Goal: Information Seeking & Learning: Stay updated

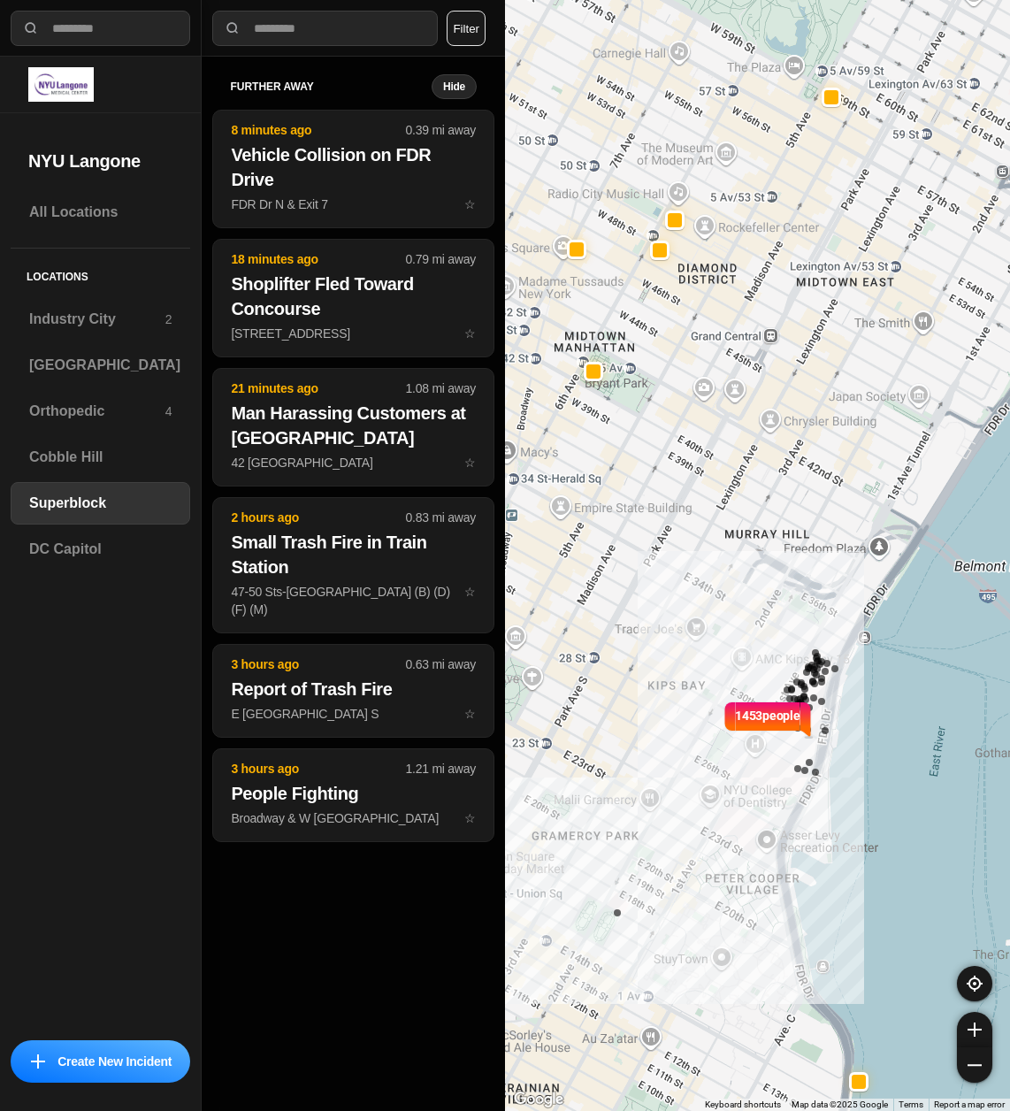
select select "*"
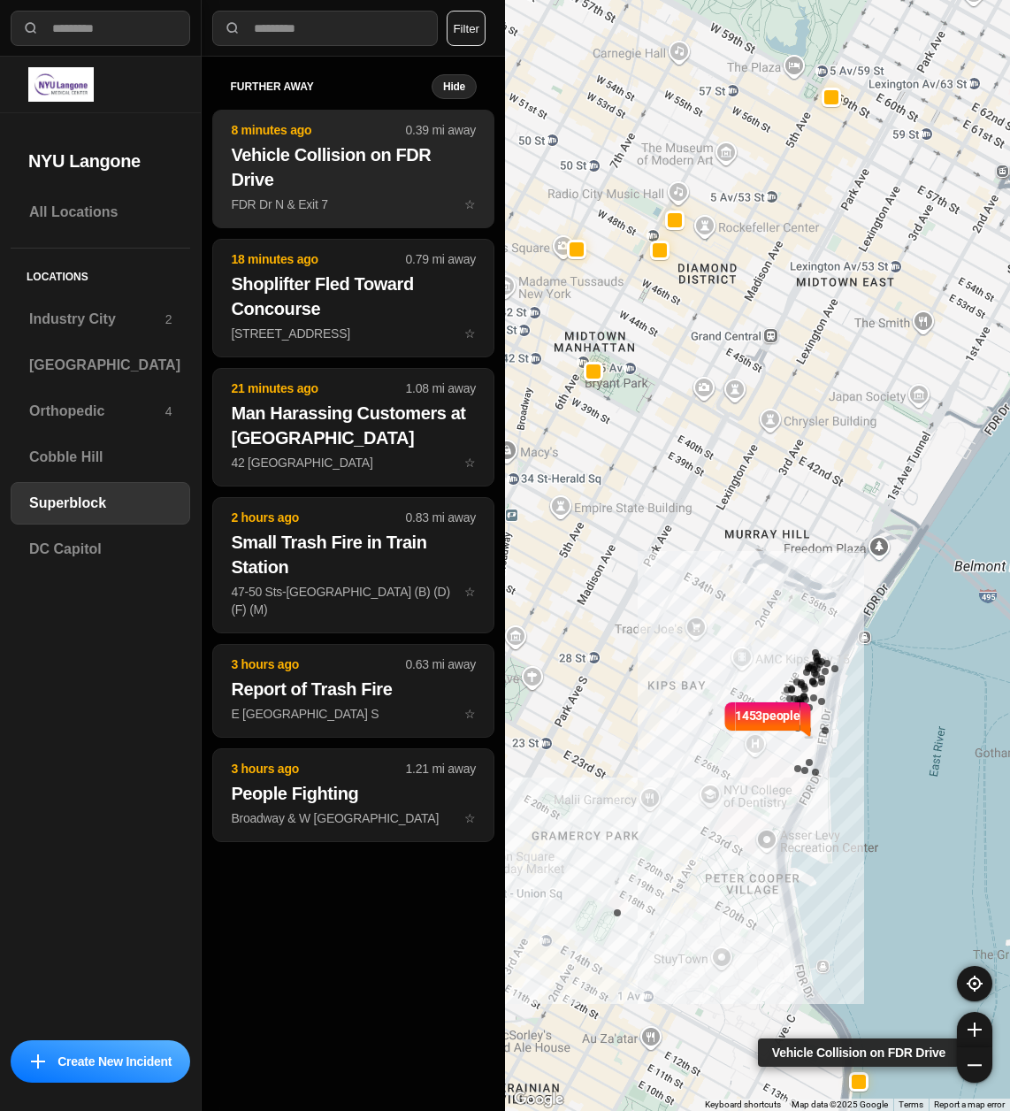
click at [346, 177] on h2 "Vehicle Collision on FDR Drive" at bounding box center [353, 167] width 245 height 50
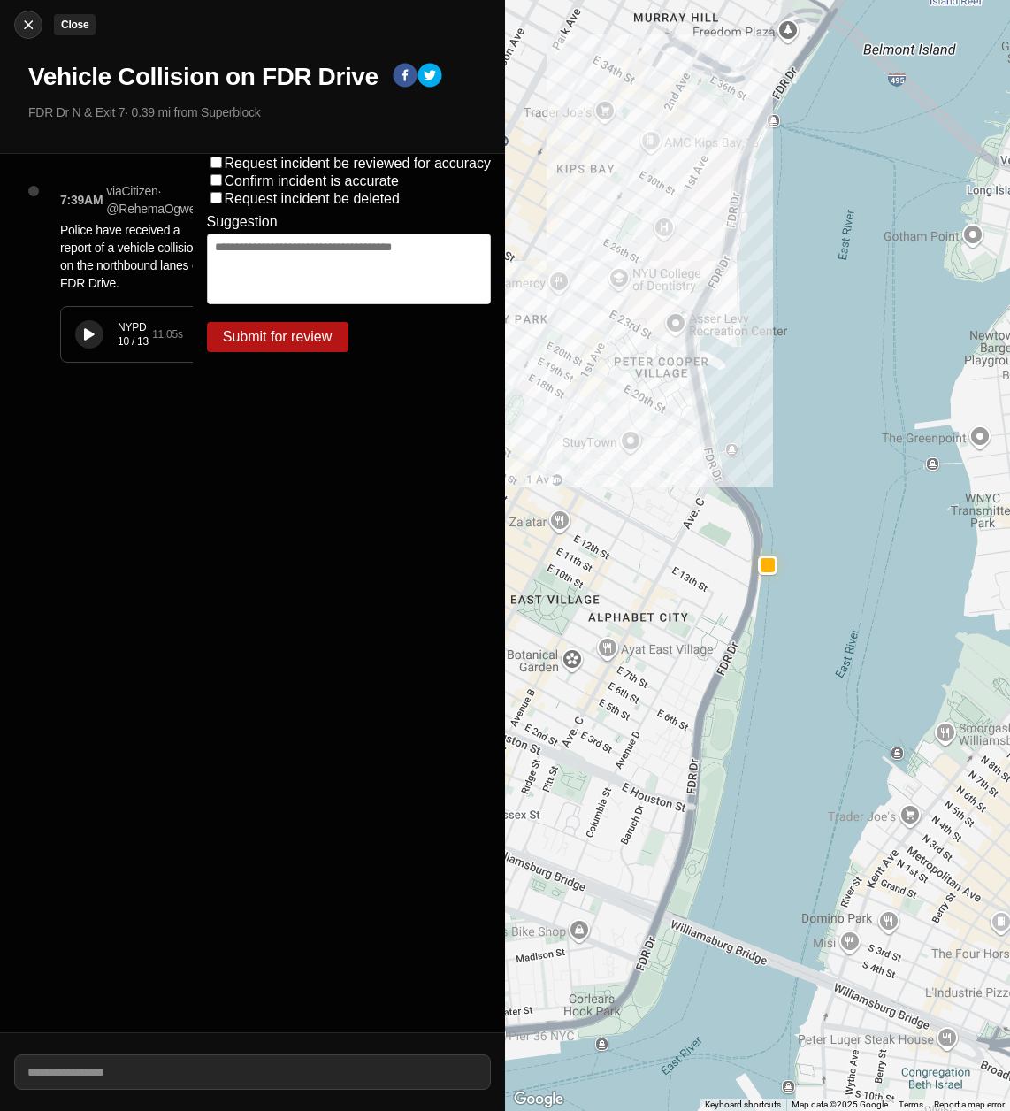
click at [27, 19] on img at bounding box center [28, 25] width 18 height 18
select select "*"
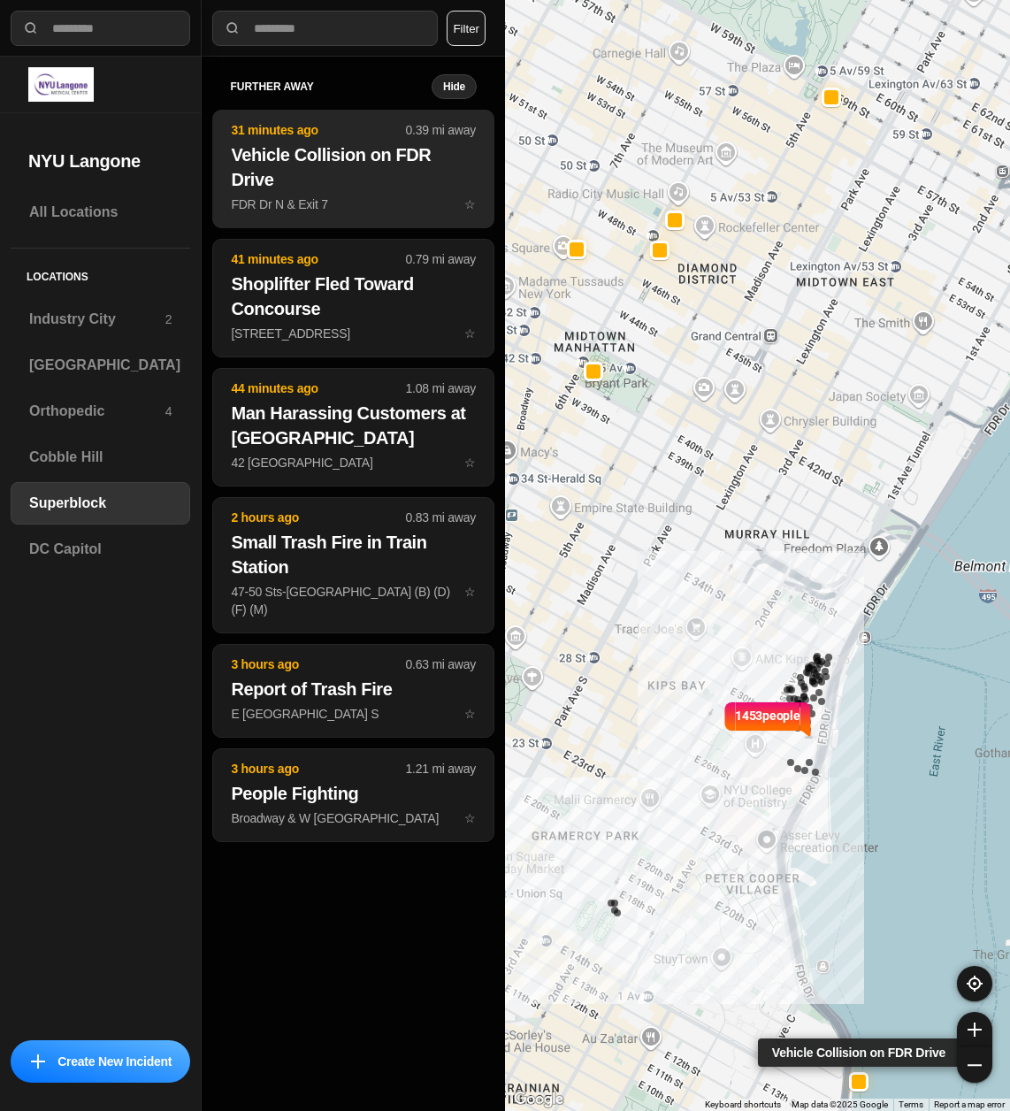
click at [266, 176] on h2 "Vehicle Collision on FDR Drive" at bounding box center [353, 167] width 245 height 50
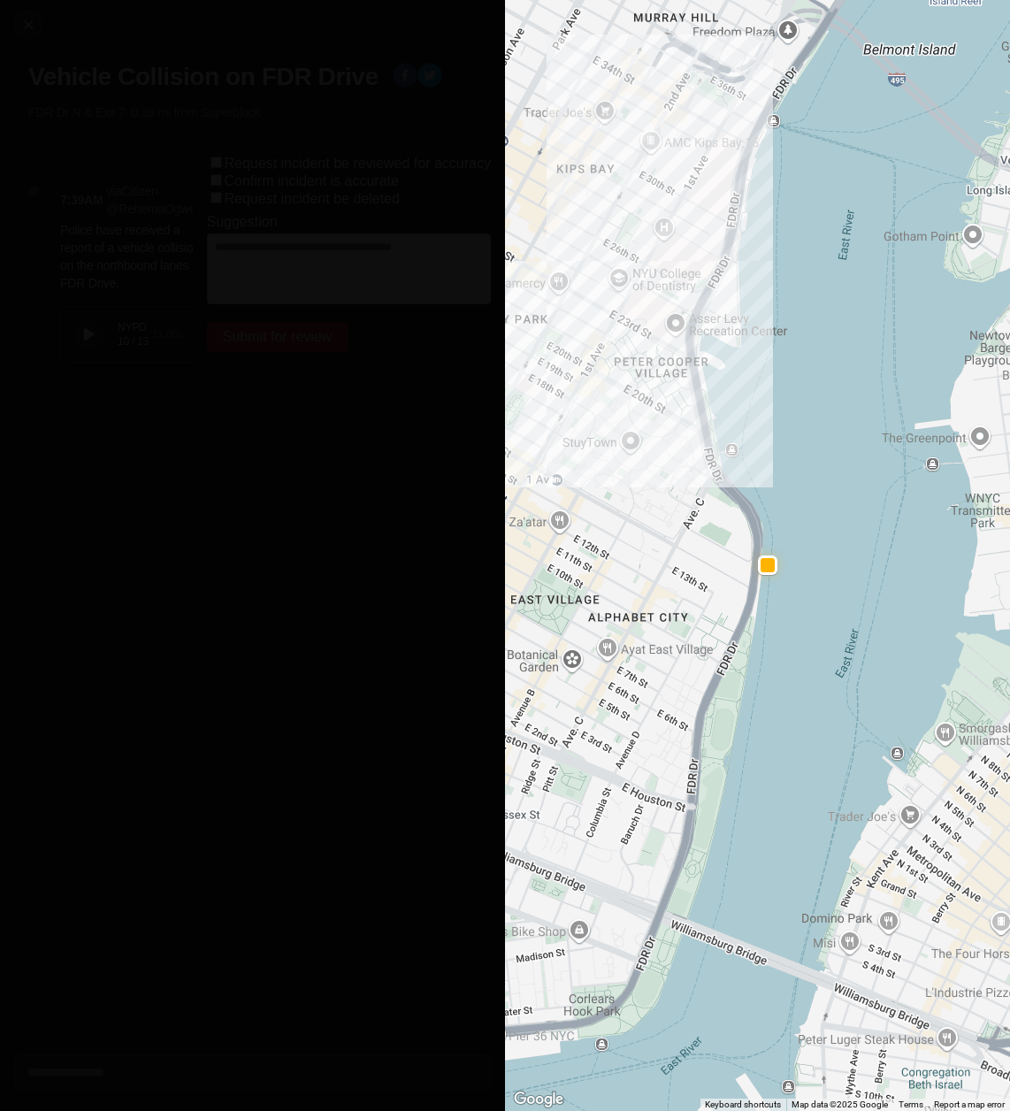
click at [42, 29] on div "Close Vehicle Collision on FDR Drive FDR Dr N & Exit 7 · 0.39 mi from Superblock" at bounding box center [252, 77] width 505 height 154
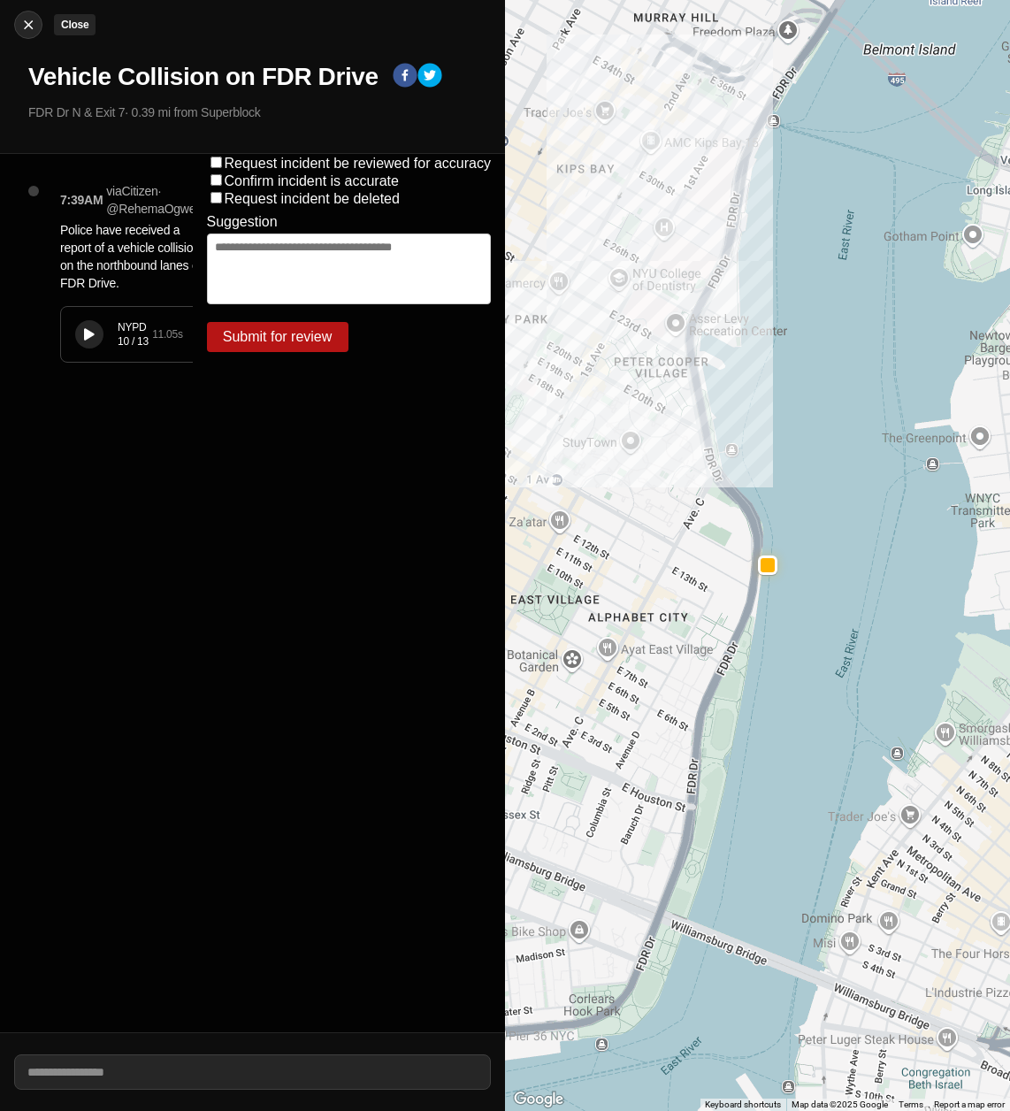
click at [26, 19] on img at bounding box center [28, 25] width 18 height 18
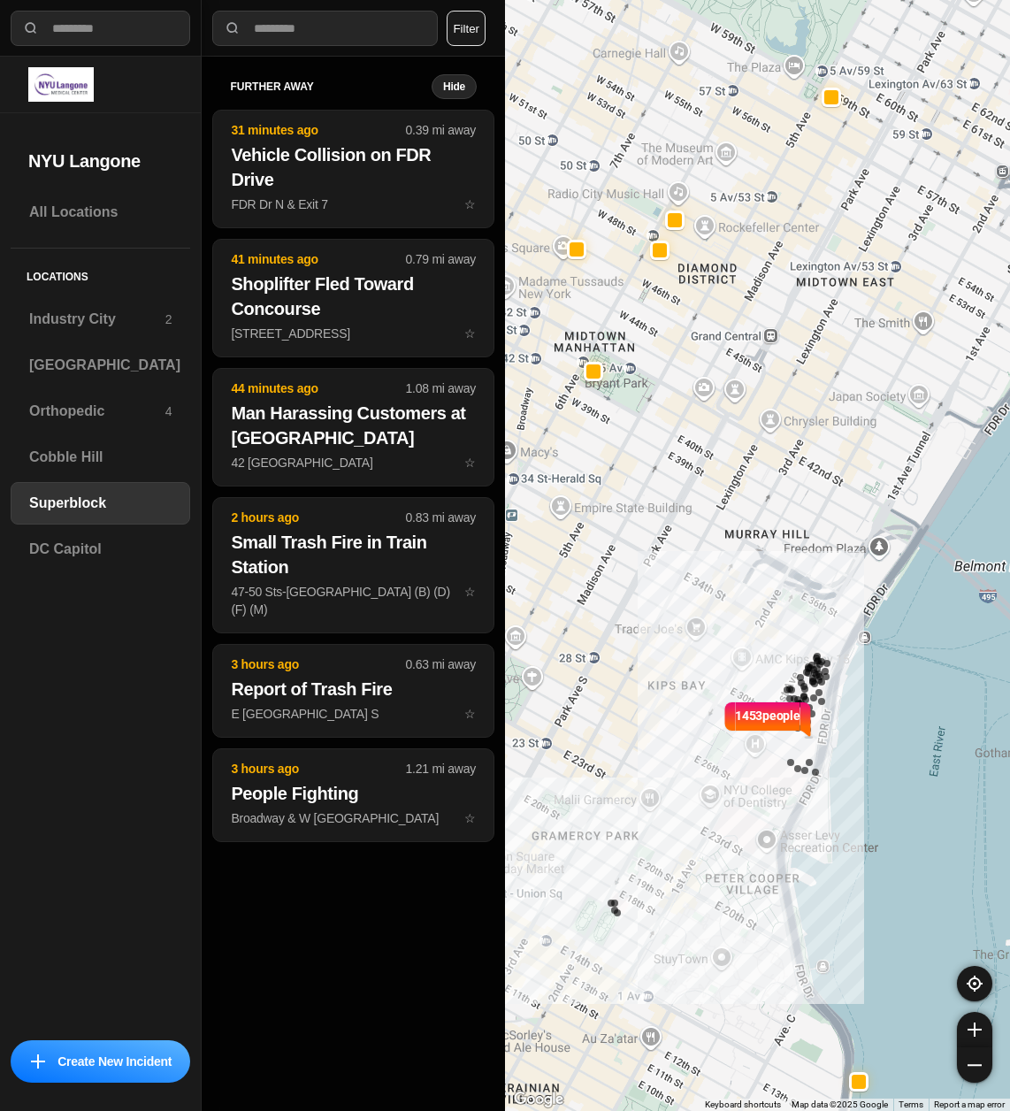
click at [467, 37] on button "Filter" at bounding box center [466, 28] width 39 height 35
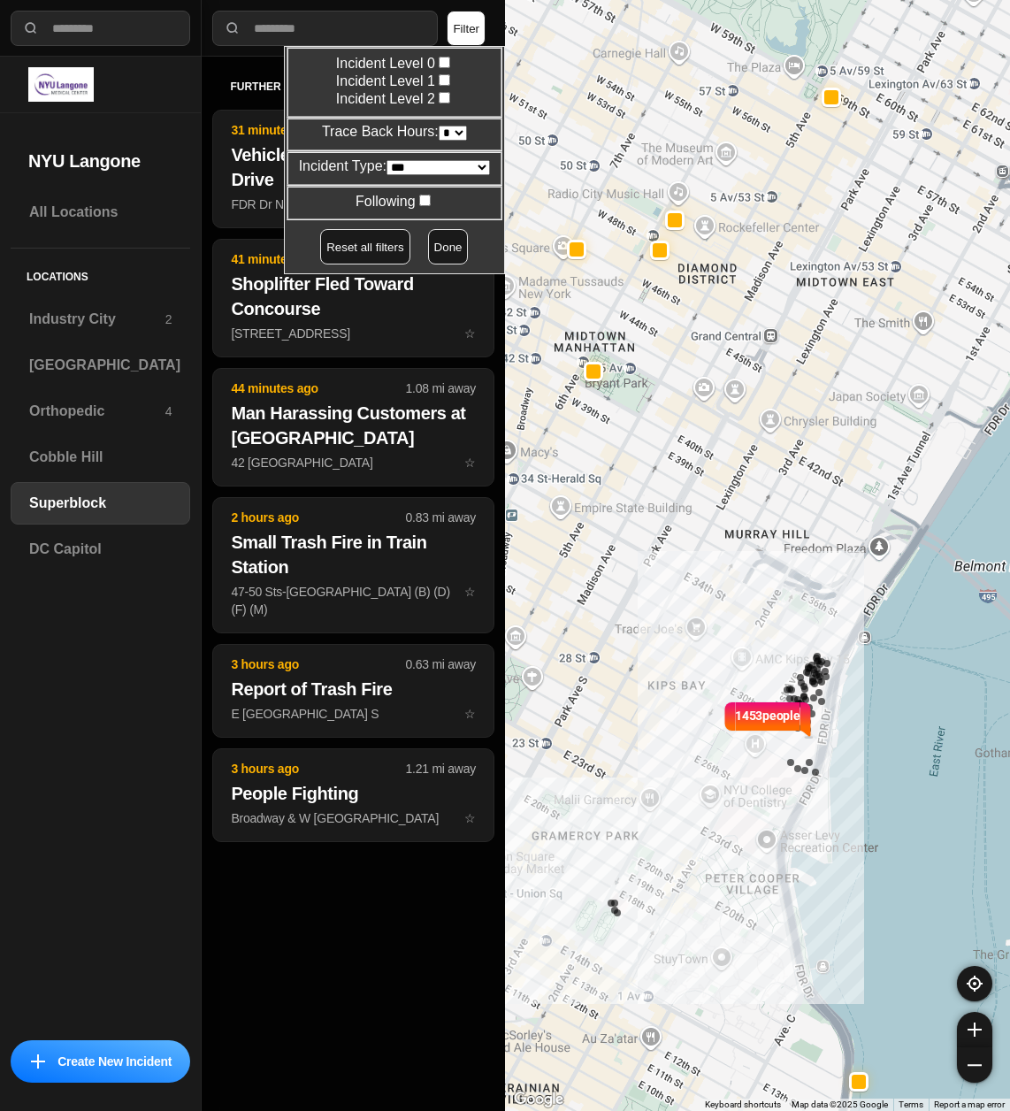
click at [452, 133] on select "* * * * **" at bounding box center [453, 133] width 28 height 15
select select "*"
click at [439, 126] on select "* * * * **" at bounding box center [453, 133] width 28 height 15
click at [428, 240] on button "Done" at bounding box center [448, 246] width 41 height 35
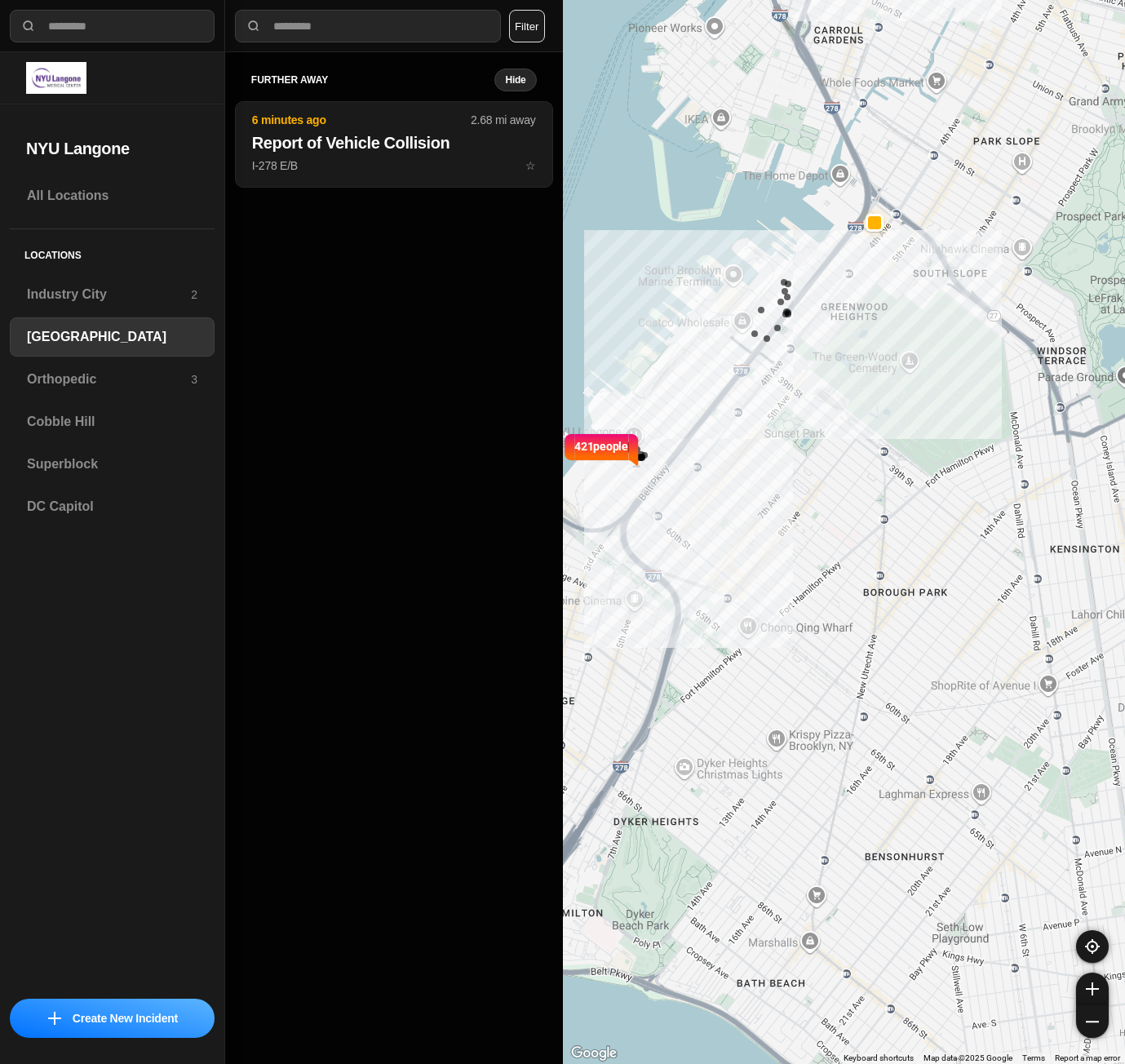
select select "*"
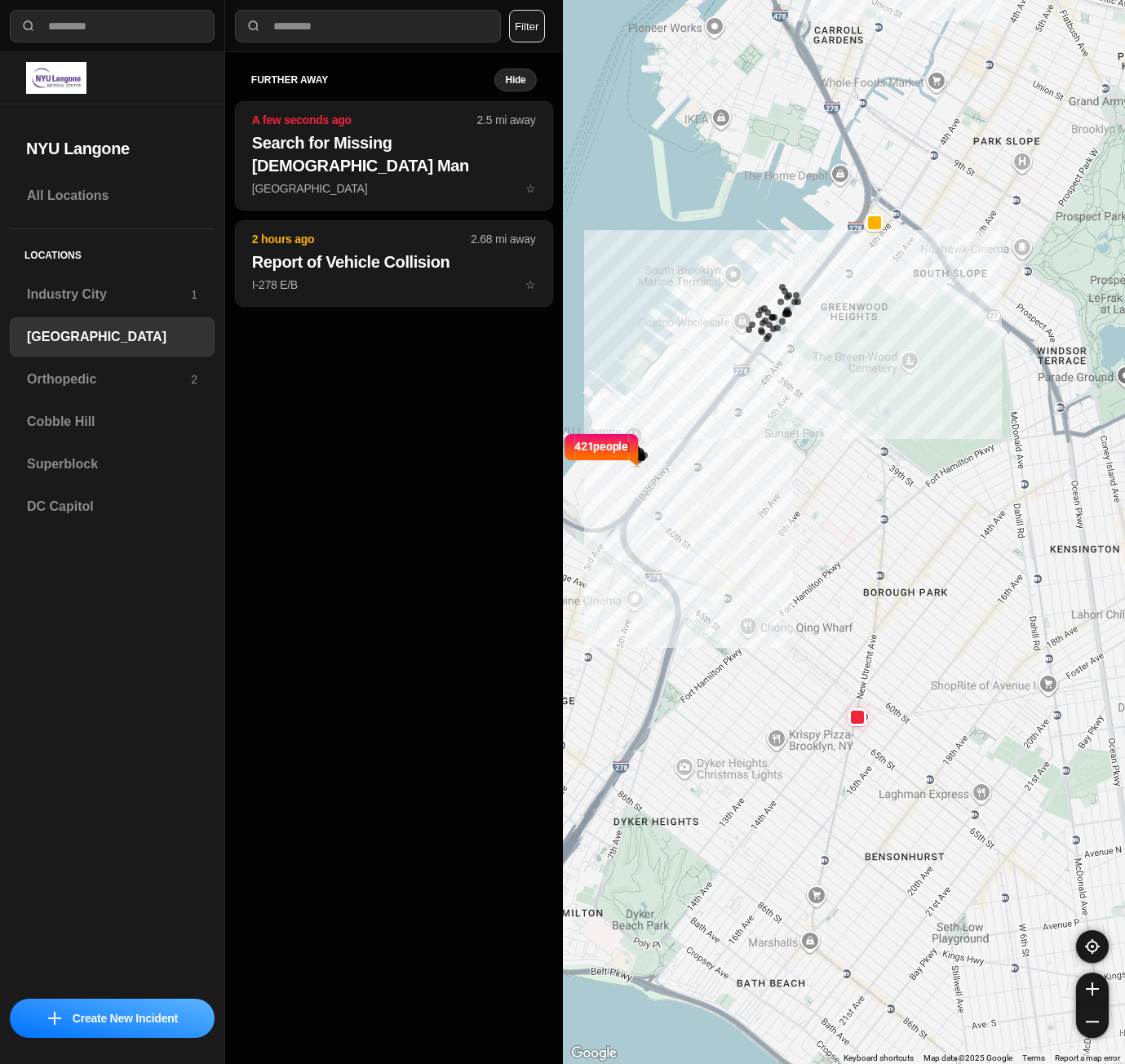
select select "*"
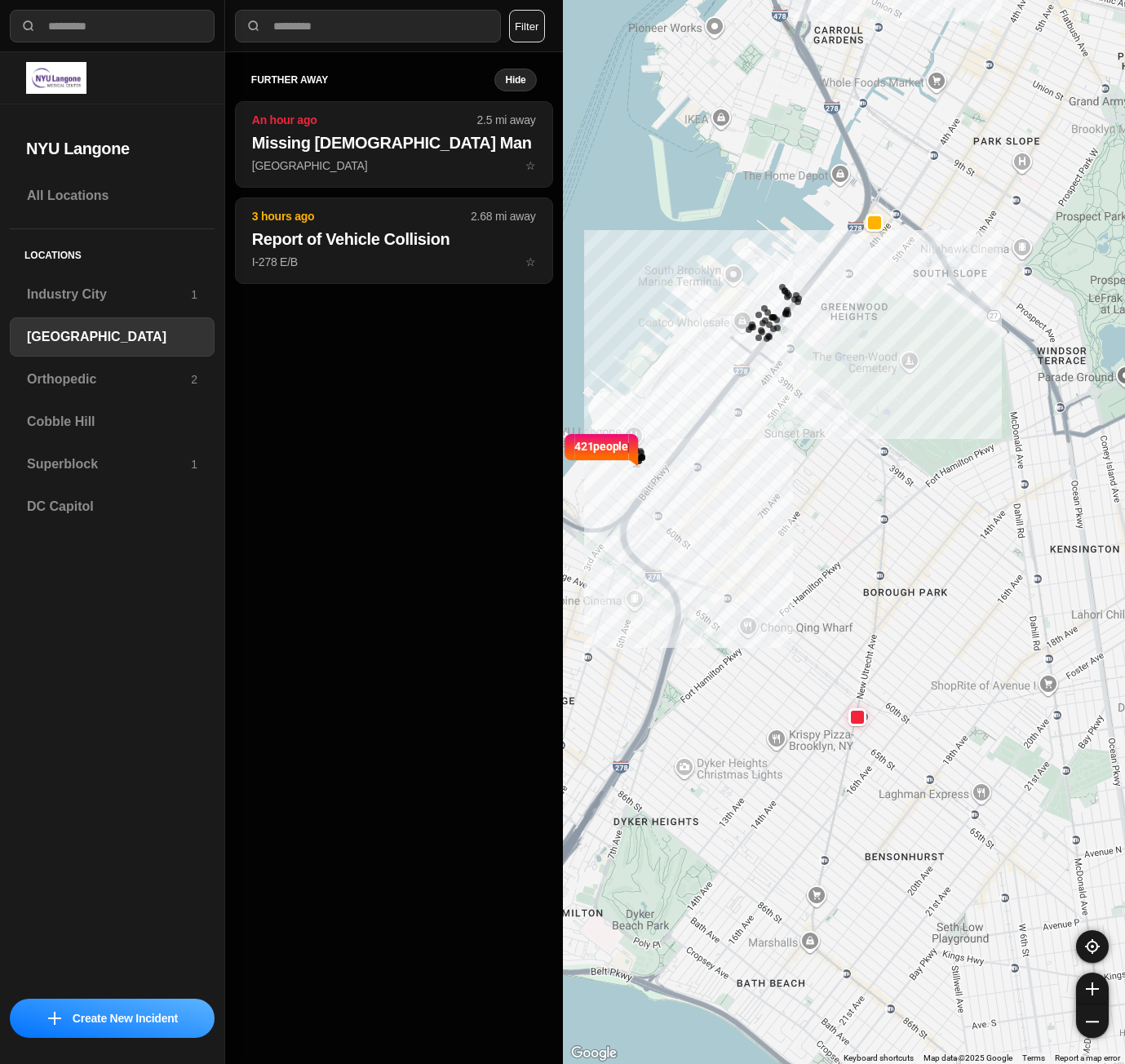
select select "*"
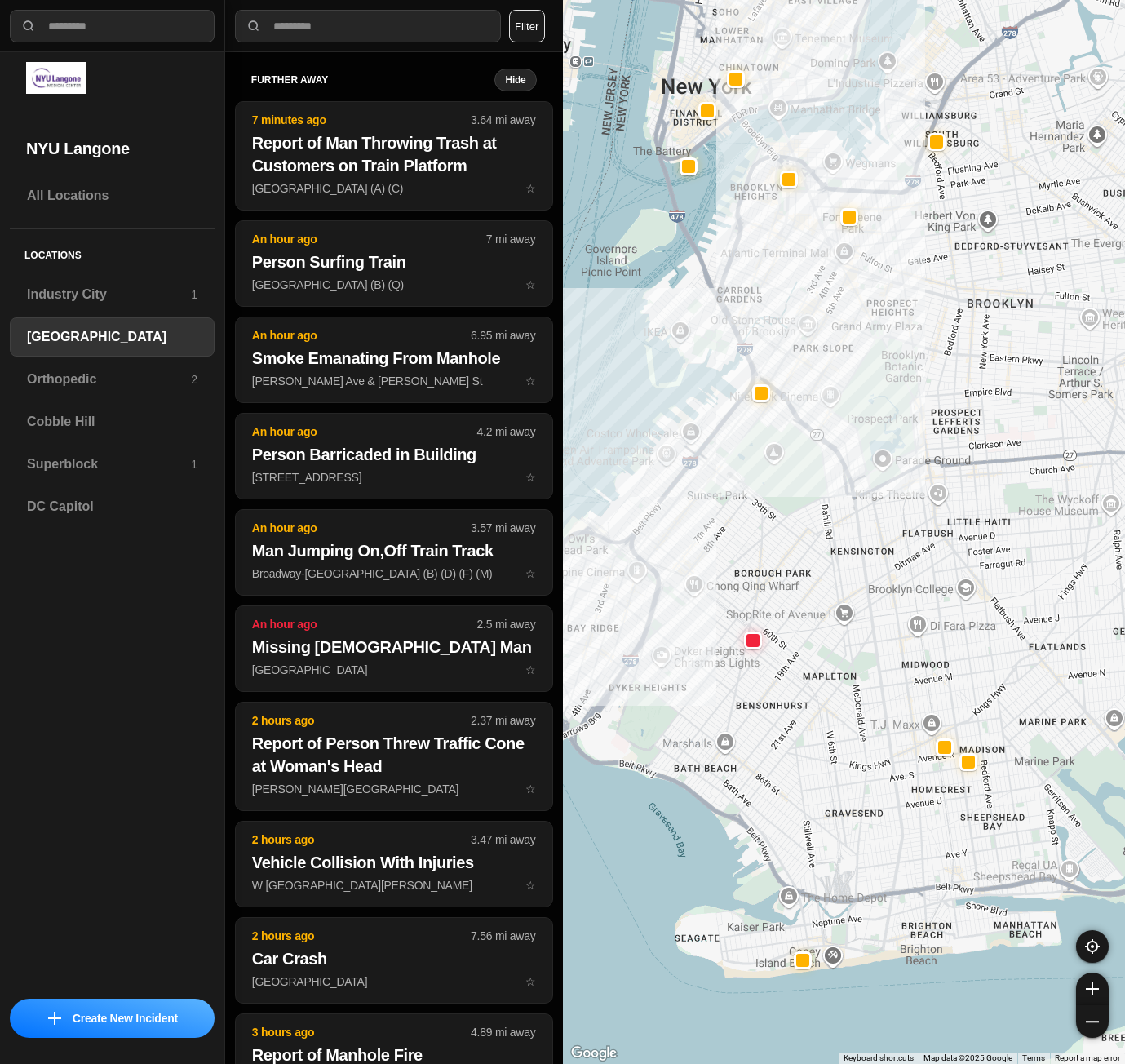
drag, startPoint x: 711, startPoint y: 468, endPoint x: 654, endPoint y: 502, distance: 66.4
click at [654, 502] on div at bounding box center [845, 532] width 563 height 1064
